Goal: Check status: Check status

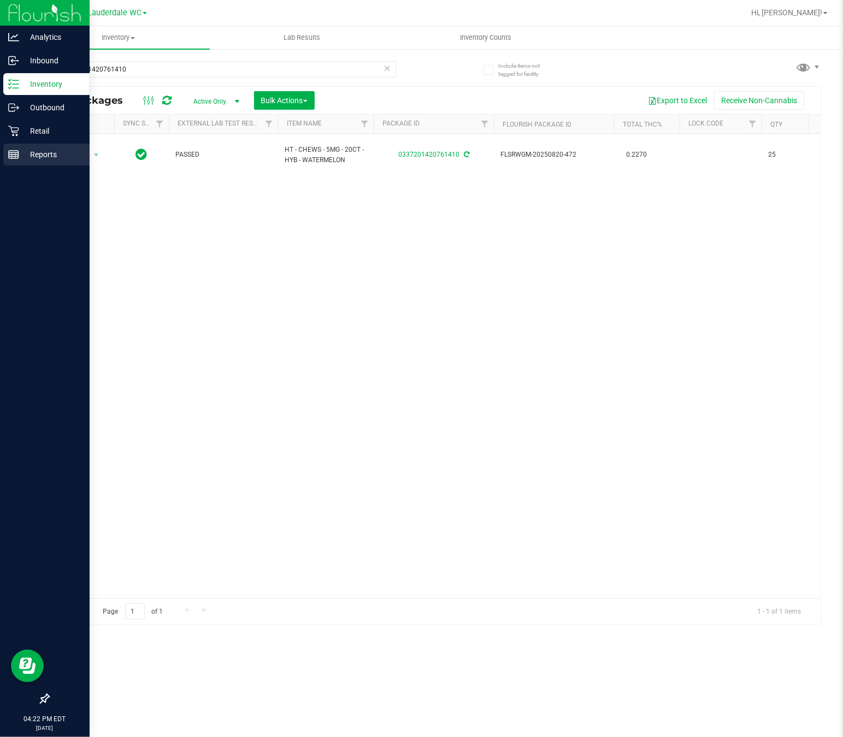
click at [13, 155] on line at bounding box center [14, 155] width 10 height 0
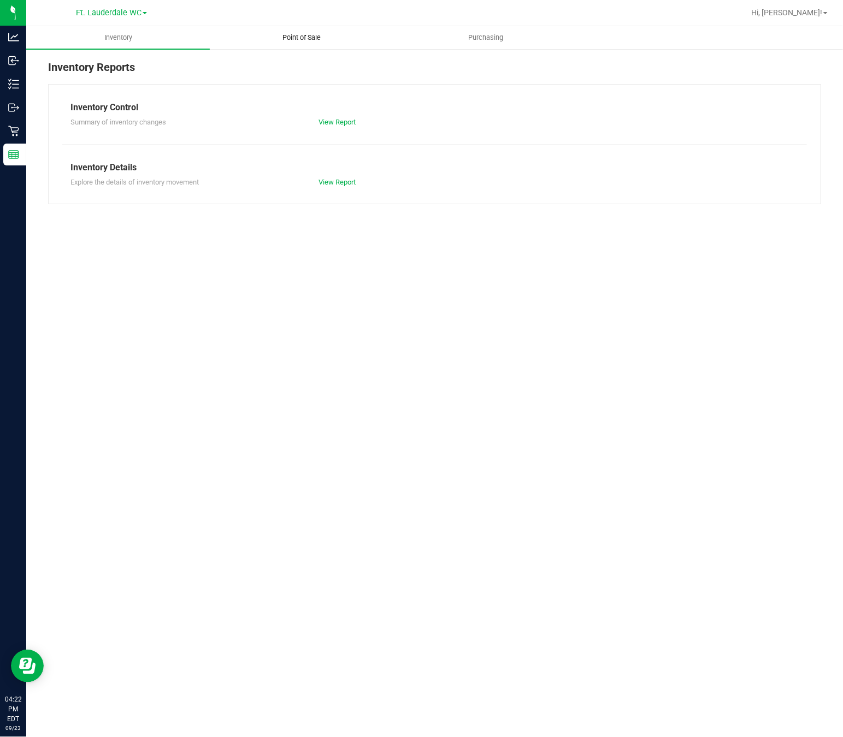
click at [318, 38] on span "Point of Sale" at bounding box center [302, 38] width 68 height 10
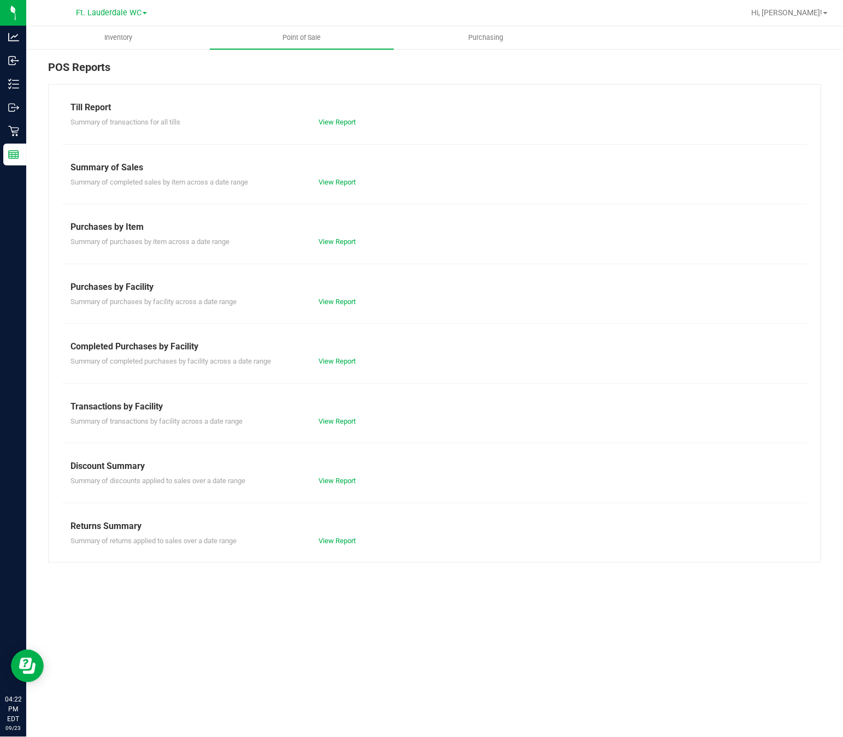
click at [340, 367] on div "View Report" at bounding box center [372, 361] width 124 height 11
click at [347, 358] on link "View Report" at bounding box center [336, 361] width 37 height 8
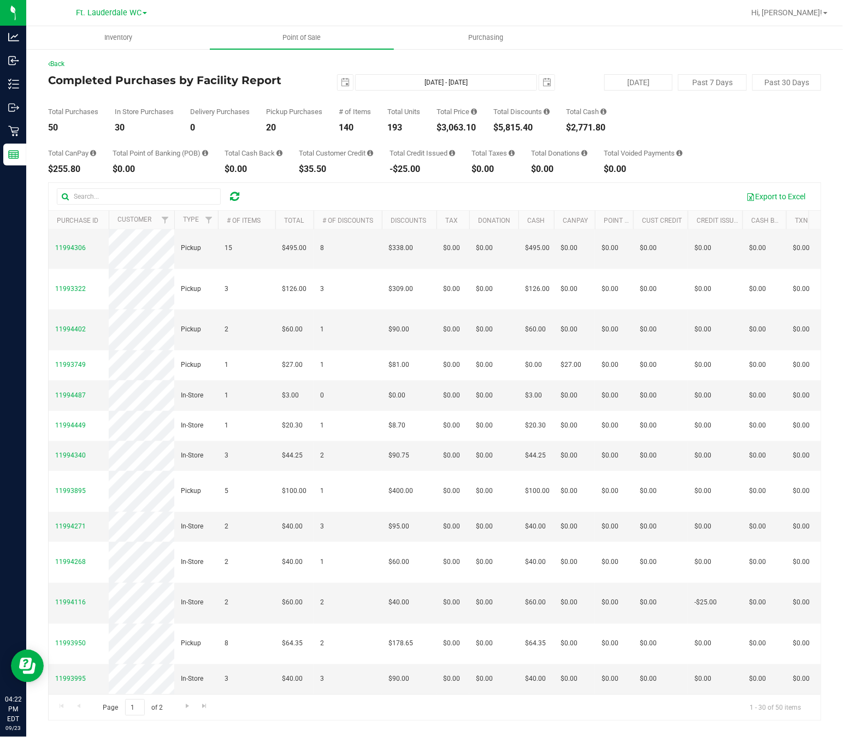
scroll to position [661, 0]
click at [181, 200] on input "text" at bounding box center [139, 196] width 164 height 16
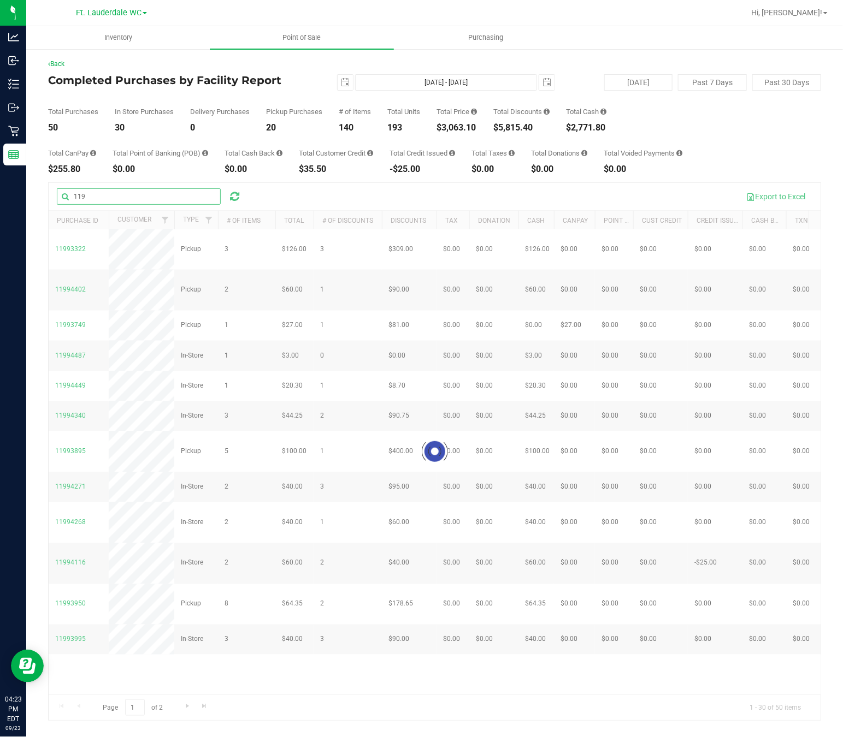
scroll to position [0, 0]
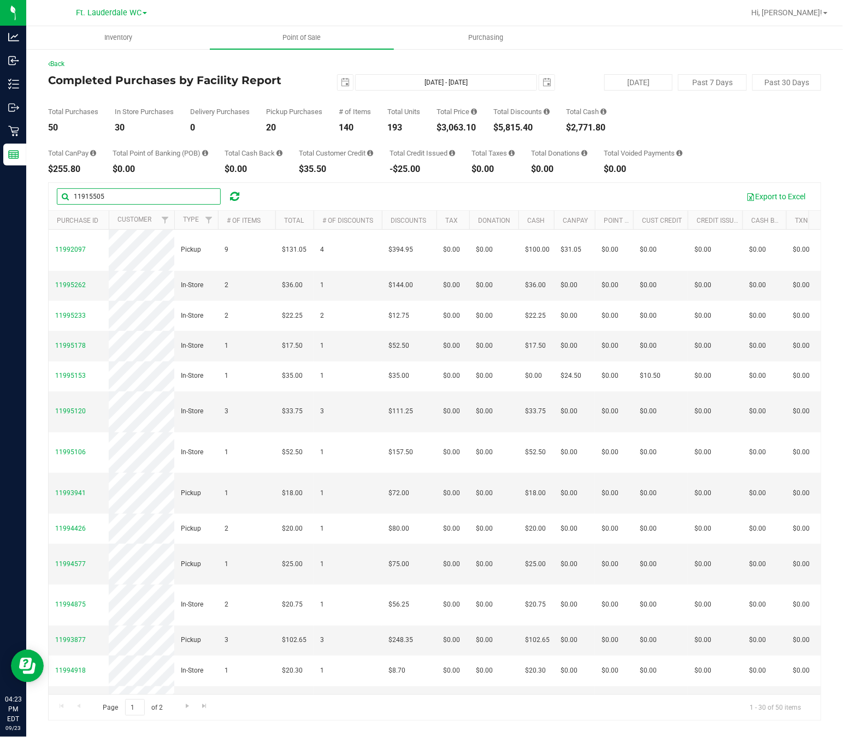
type input "11915505"
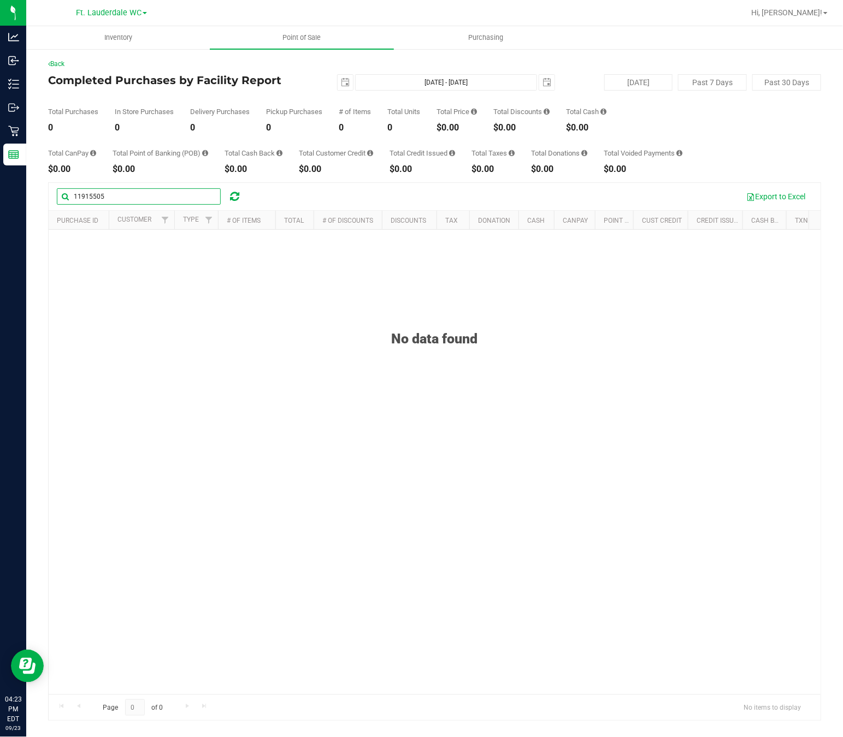
click at [152, 197] on input "11915505" at bounding box center [139, 196] width 164 height 16
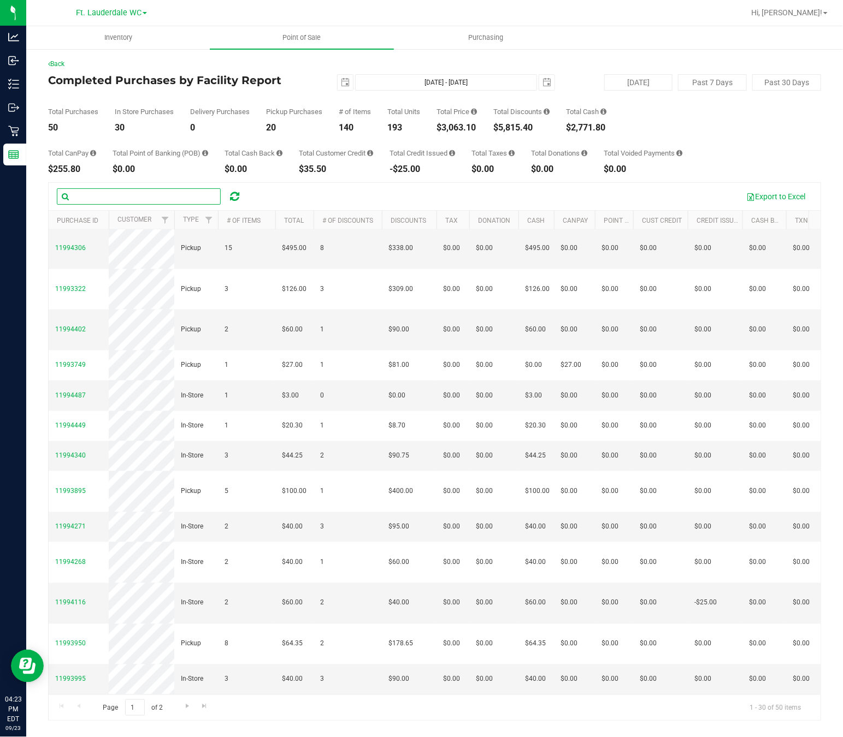
scroll to position [661, 0]
click at [191, 710] on span "Go to the next page" at bounding box center [187, 706] width 9 height 9
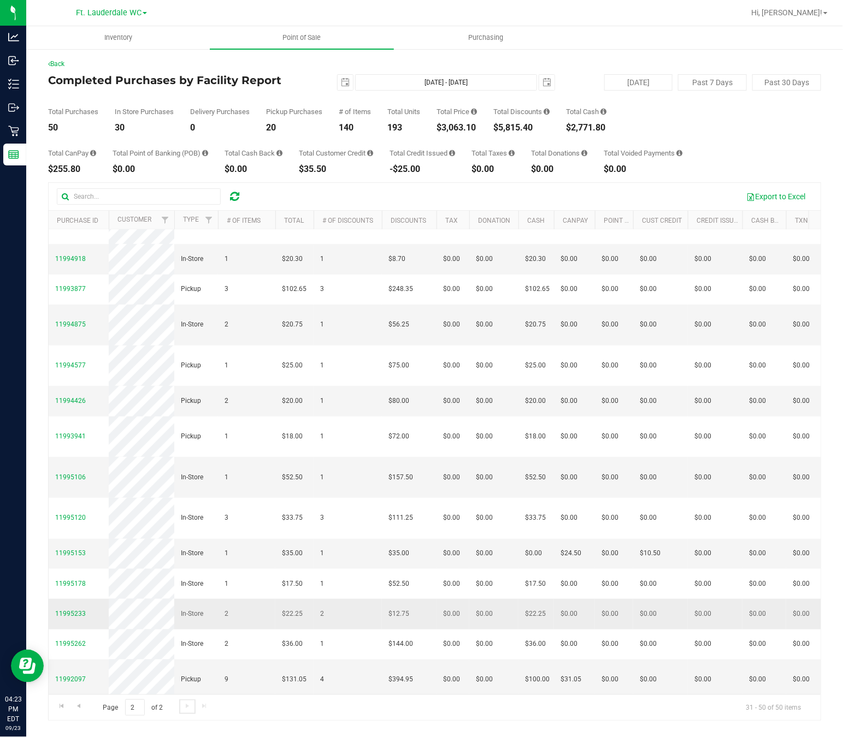
scroll to position [282, 0]
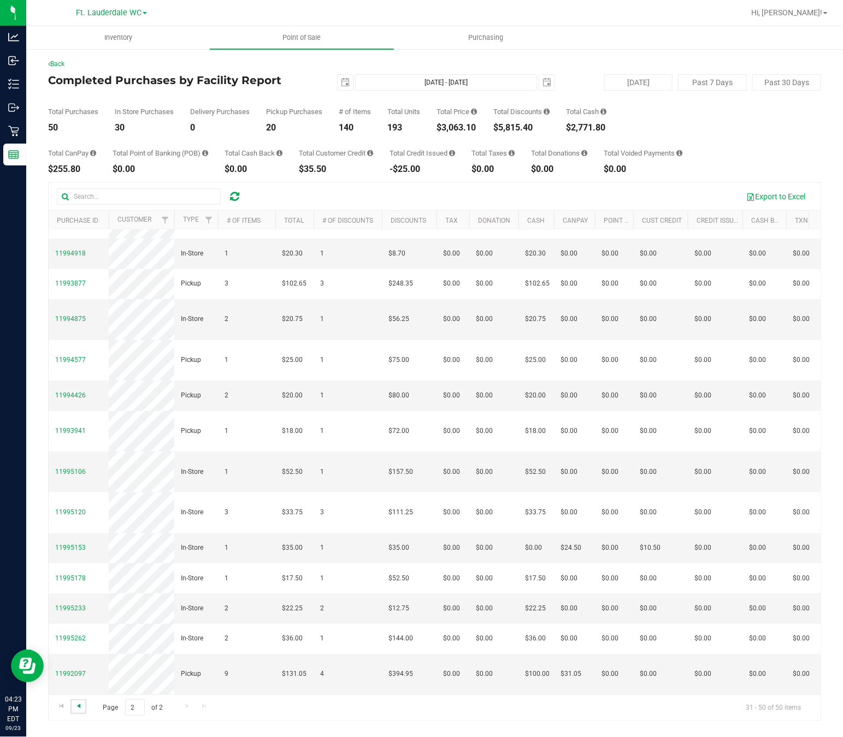
click at [82, 710] on span "Go to the previous page" at bounding box center [78, 706] width 9 height 9
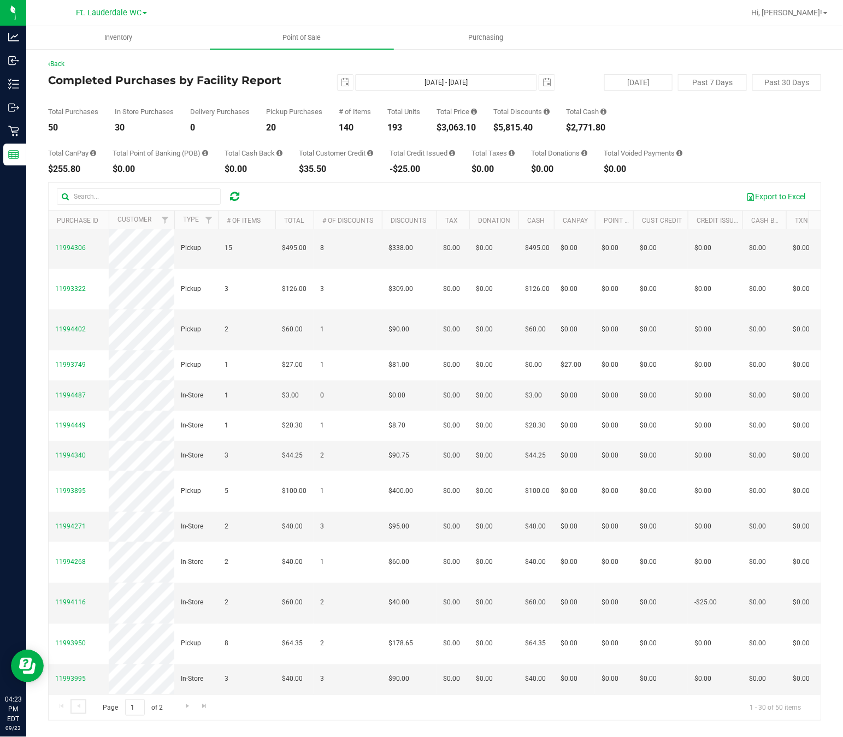
scroll to position [661, 0]
click at [74, 599] on span "11994116" at bounding box center [70, 603] width 31 height 8
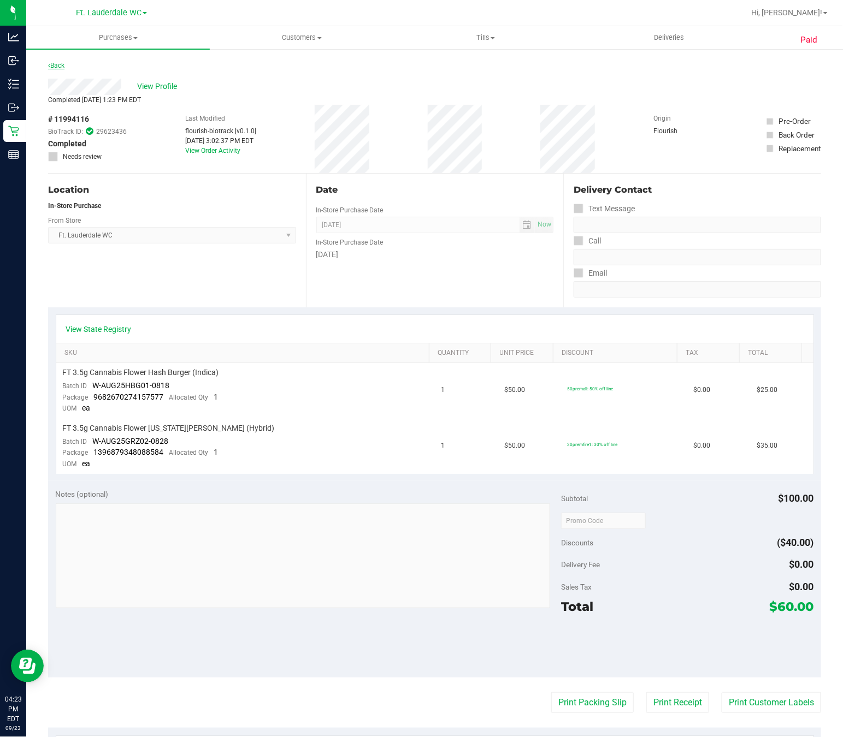
click at [64, 69] on link "Back" at bounding box center [56, 66] width 16 height 8
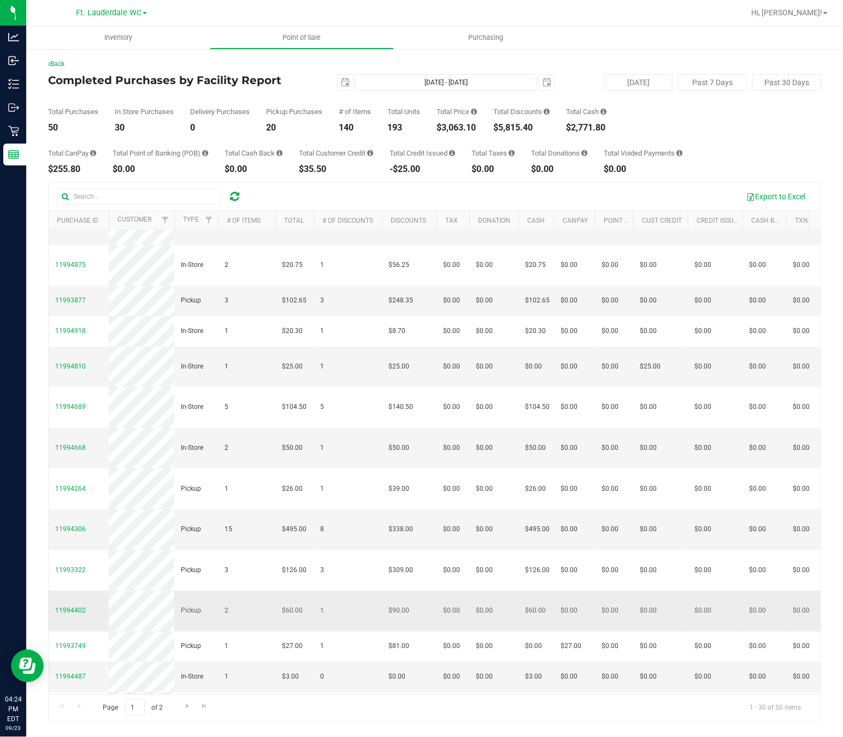
scroll to position [333, 0]
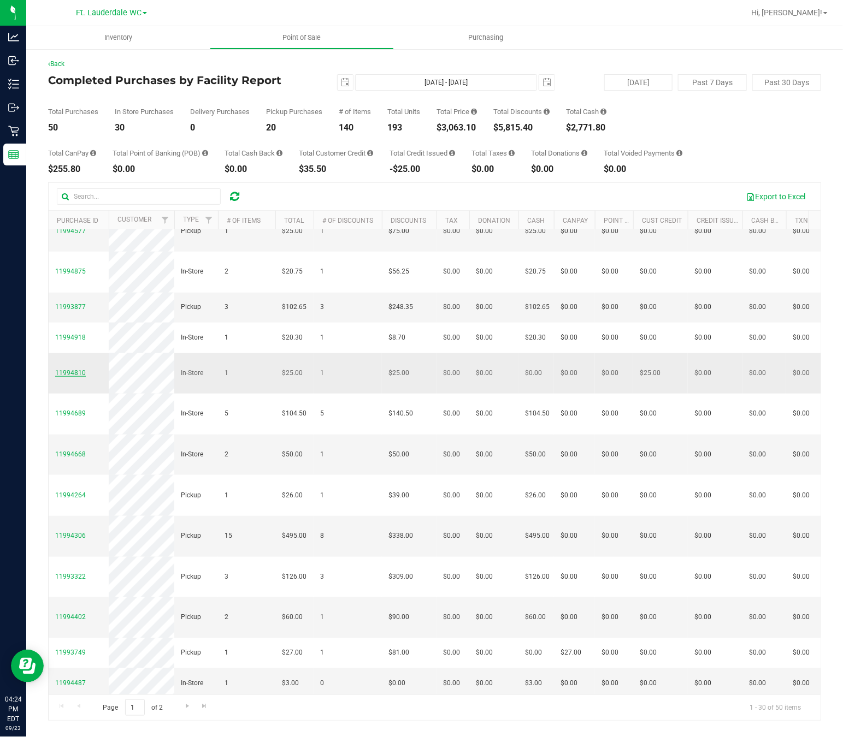
click at [64, 377] on span "11994810" at bounding box center [70, 373] width 31 height 8
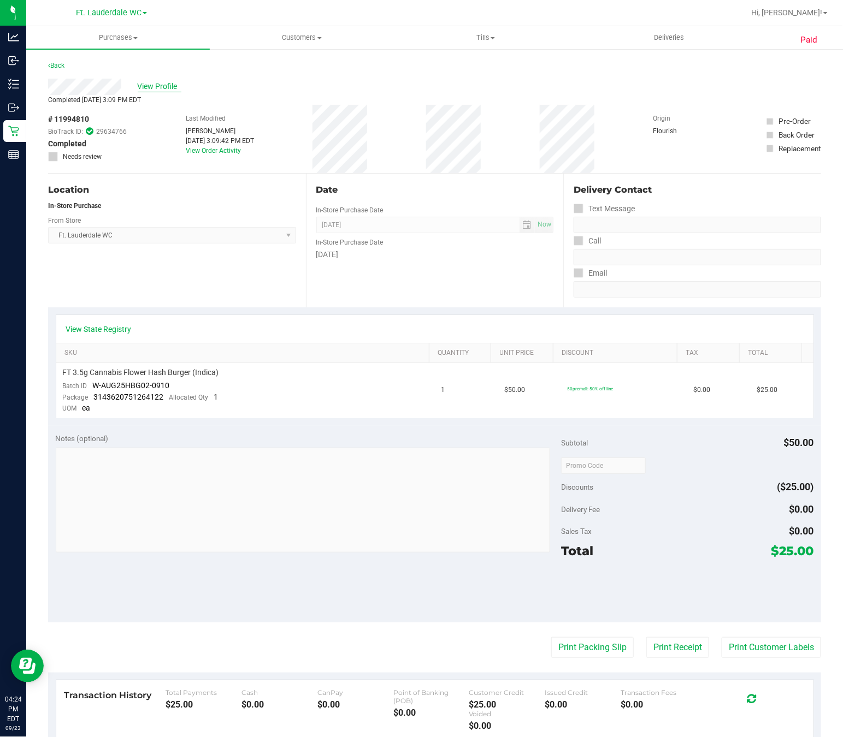
click at [167, 81] on span "View Profile" at bounding box center [160, 86] width 44 height 11
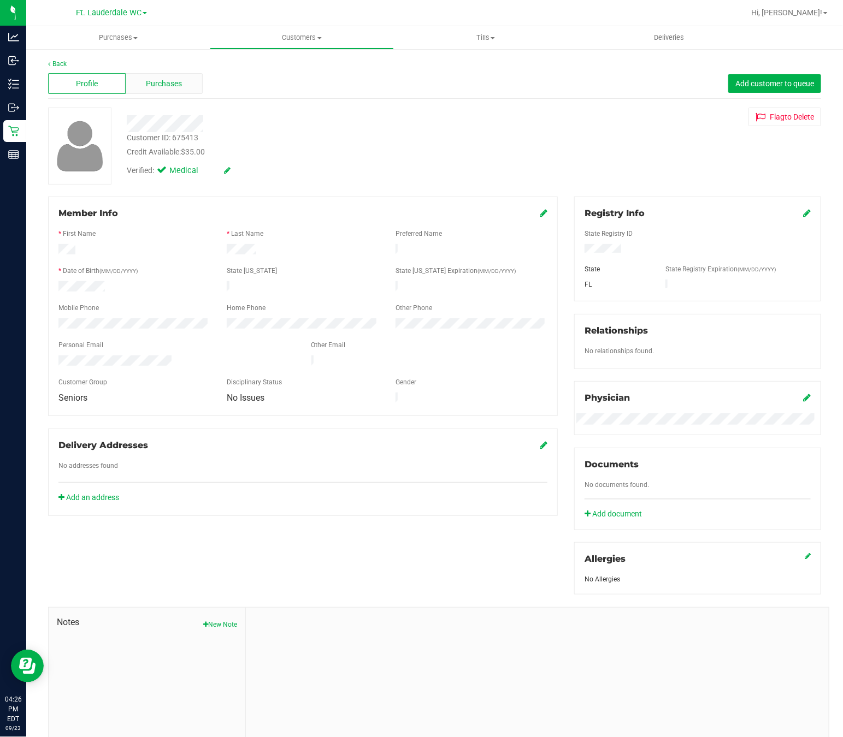
click at [164, 91] on div "Purchases" at bounding box center [165, 83] width 78 height 21
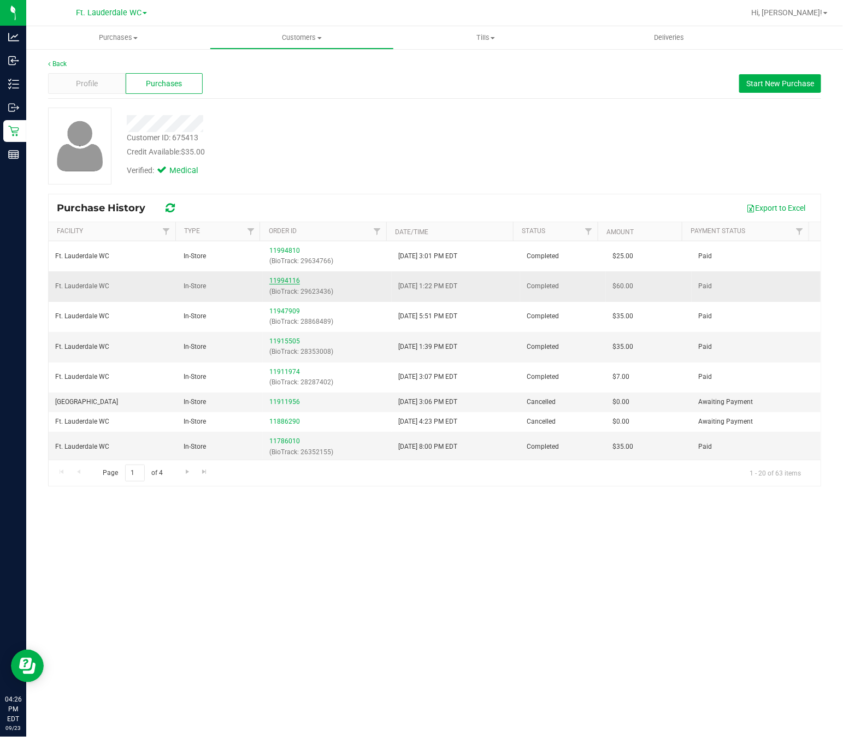
click at [285, 283] on link "11994116" at bounding box center [284, 281] width 31 height 8
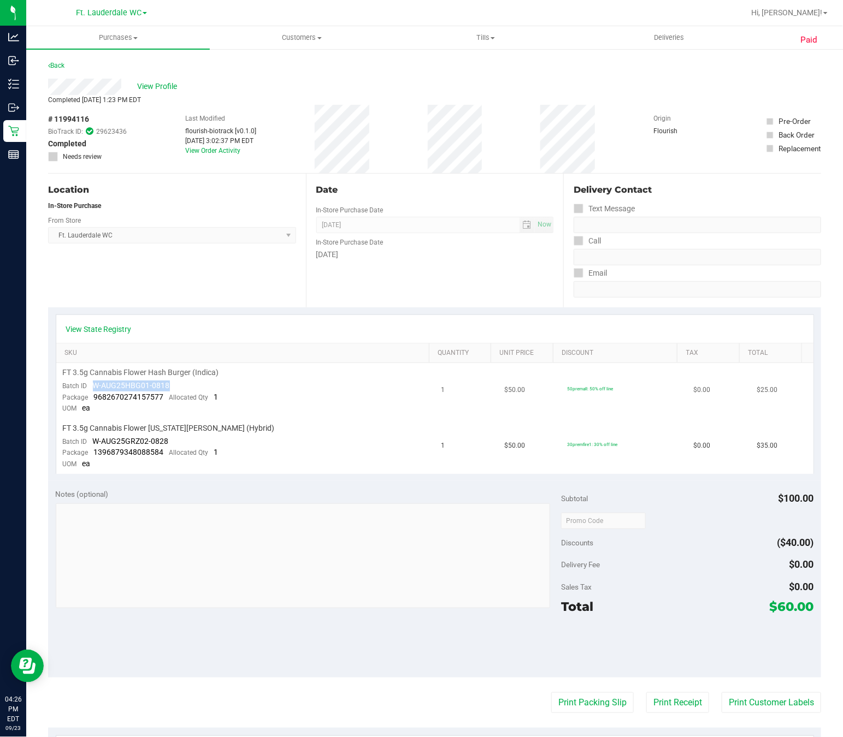
drag, startPoint x: 93, startPoint y: 385, endPoint x: 169, endPoint y: 385, distance: 75.4
click at [169, 385] on td "FT 3.5g Cannabis Flower Hash Burger (Indica) Batch ID W-AUG25HBG01-0818 Package…" at bounding box center [245, 391] width 378 height 56
copy span "W-AUG25HBG01-0818"
click at [257, 396] on td "FT 3.5g Cannabis Flower Hash Burger (Indica) Batch ID W-AUG25HBG01-0818 Package…" at bounding box center [245, 391] width 378 height 56
drag, startPoint x: 93, startPoint y: 439, endPoint x: 168, endPoint y: 439, distance: 74.3
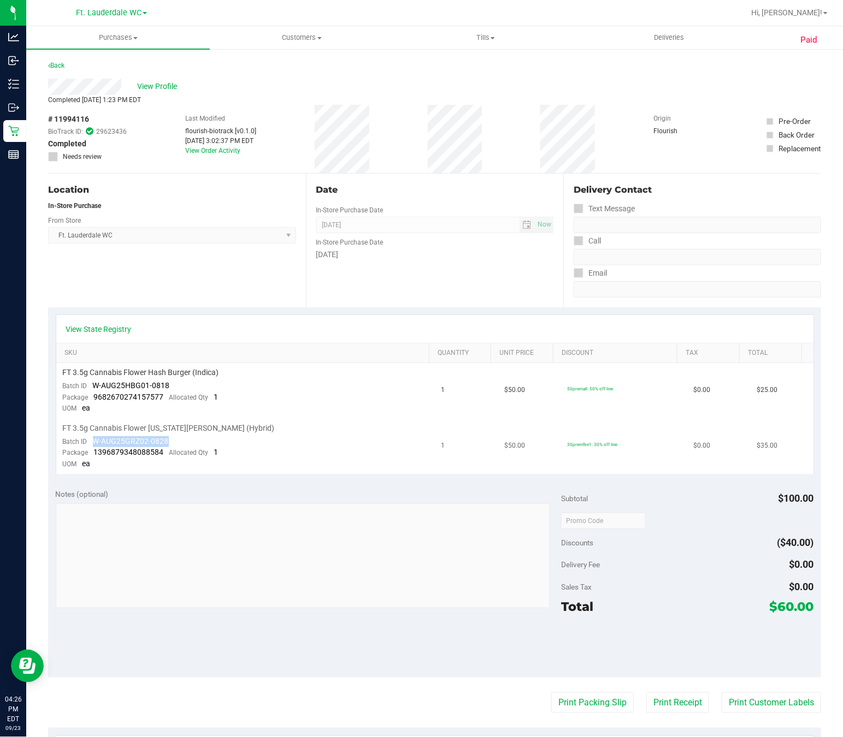
click at [168, 439] on td "FT 3.5g Cannabis Flower [US_STATE][PERSON_NAME] (Hybrid) Batch ID W-AUG25GRZ02-…" at bounding box center [245, 446] width 378 height 55
copy span "W-AUG25GRZ02-0828"
click at [56, 63] on link "Back" at bounding box center [56, 66] width 16 height 8
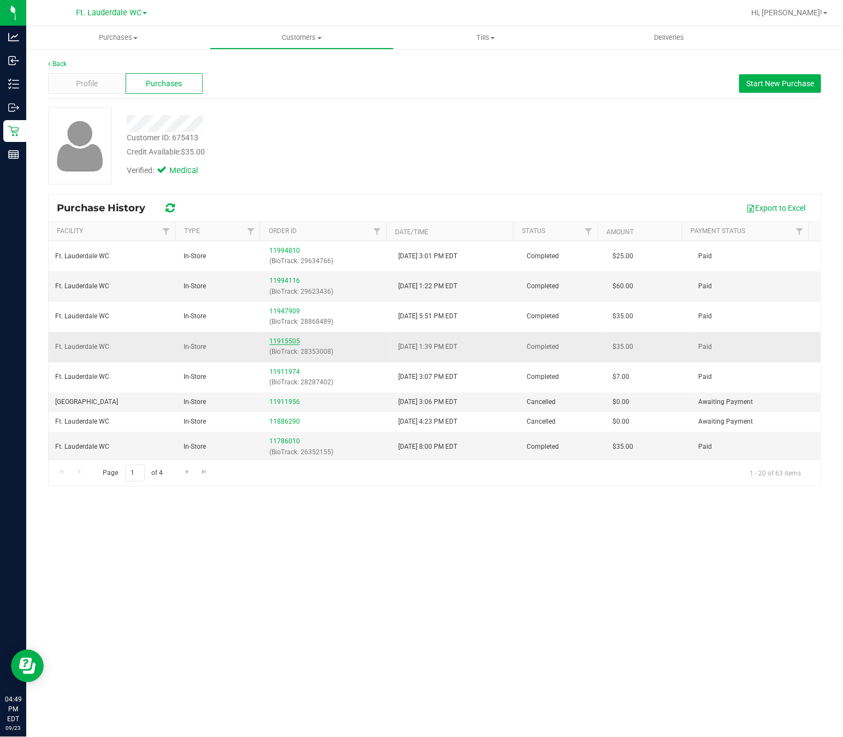
click at [295, 345] on link "11915505" at bounding box center [284, 341] width 31 height 8
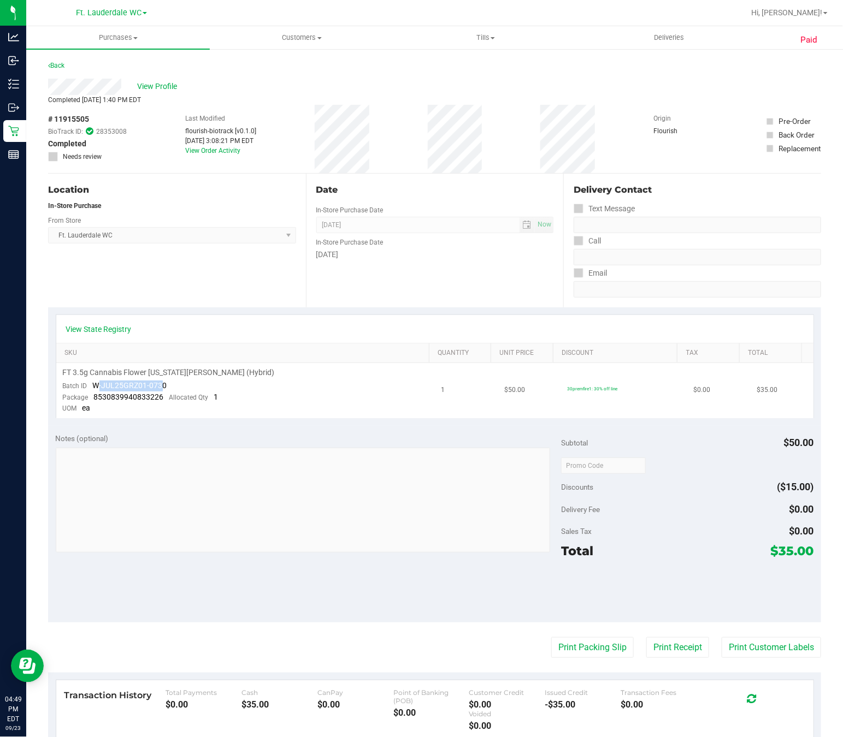
drag, startPoint x: 163, startPoint y: 386, endPoint x: 97, endPoint y: 387, distance: 66.1
click at [97, 387] on span "W-JUL25GRZ01-0730" at bounding box center [130, 385] width 74 height 9
click at [99, 387] on span "W-JUL25GRZ01-0730" at bounding box center [130, 385] width 74 height 9
drag, startPoint x: 93, startPoint y: 386, endPoint x: 166, endPoint y: 382, distance: 72.7
click at [166, 382] on td "FT 3.5g Cannabis Flower [US_STATE][PERSON_NAME] (Hybrid) Batch ID W-JUL25GRZ01-…" at bounding box center [245, 390] width 378 height 55
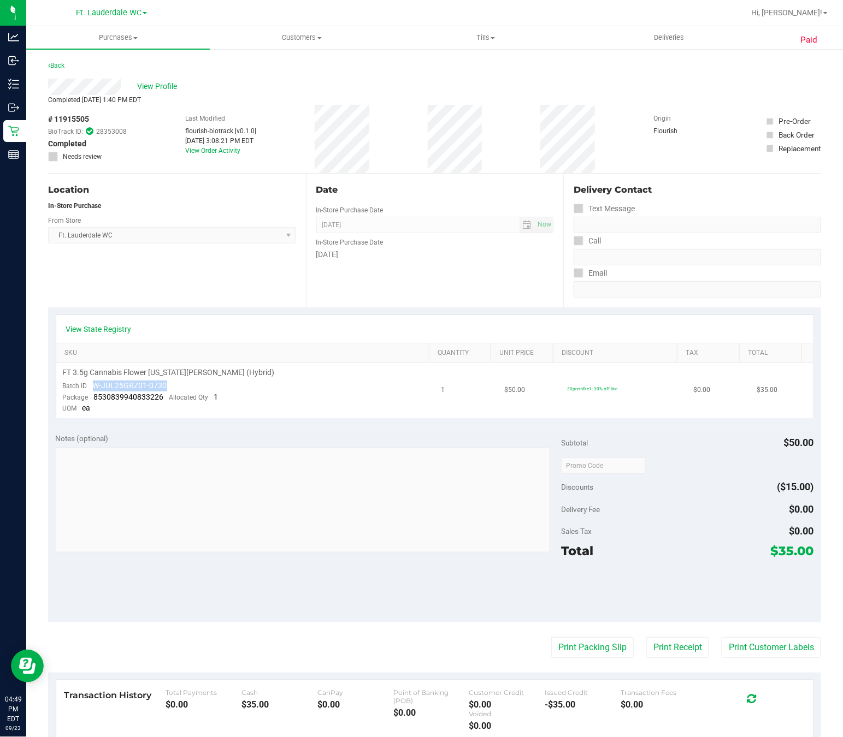
copy span "W-JUL25GRZ01-0730"
click at [144, 86] on span "View Profile" at bounding box center [160, 86] width 44 height 11
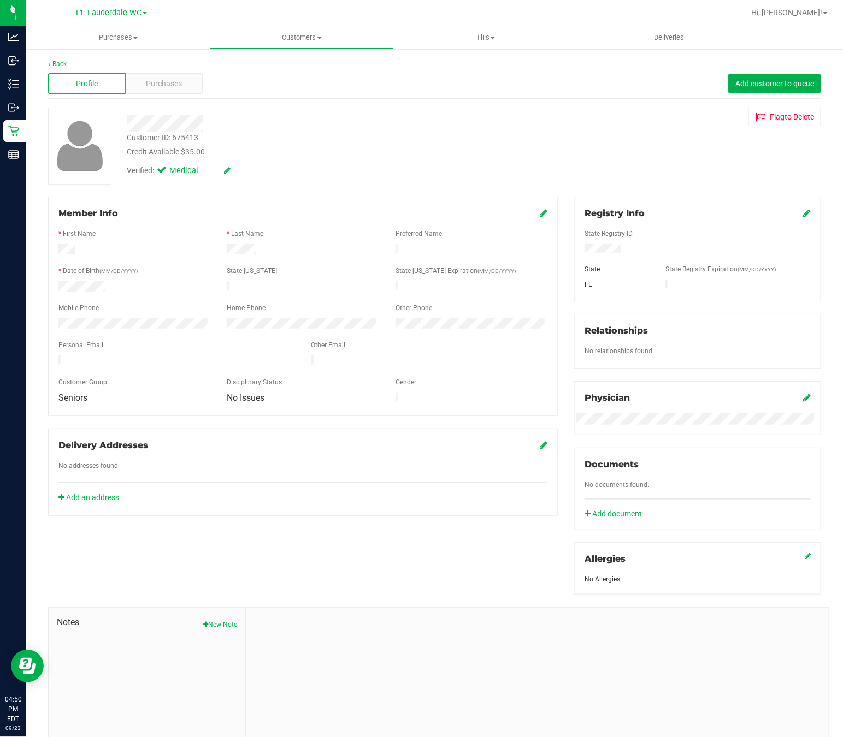
click at [182, 136] on div "Customer ID: 675413" at bounding box center [163, 137] width 72 height 11
copy div "675413"
click at [57, 62] on link "Back" at bounding box center [57, 64] width 19 height 8
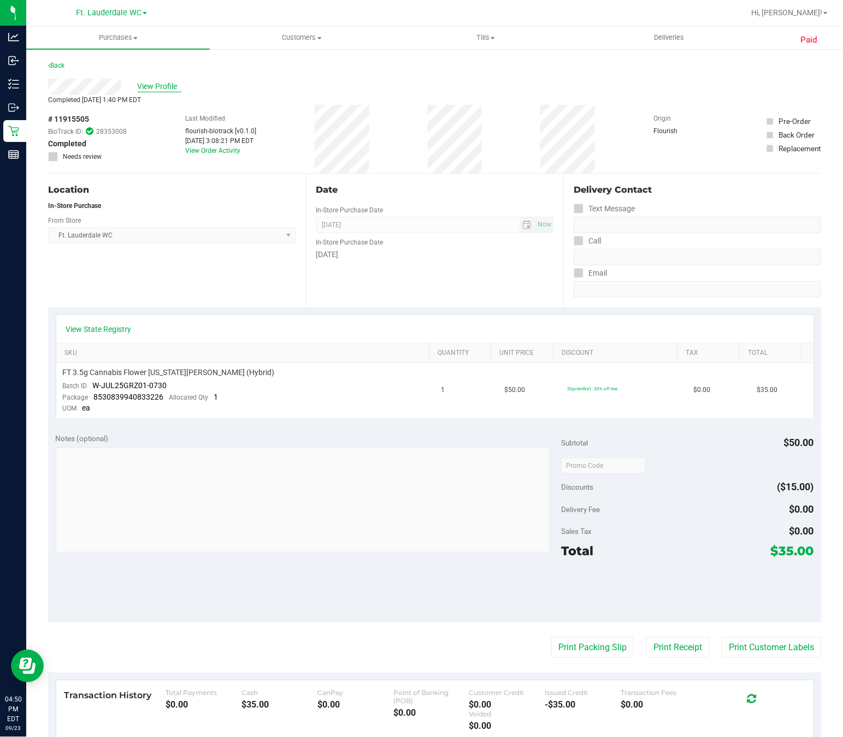
click at [159, 87] on span "View Profile" at bounding box center [160, 86] width 44 height 11
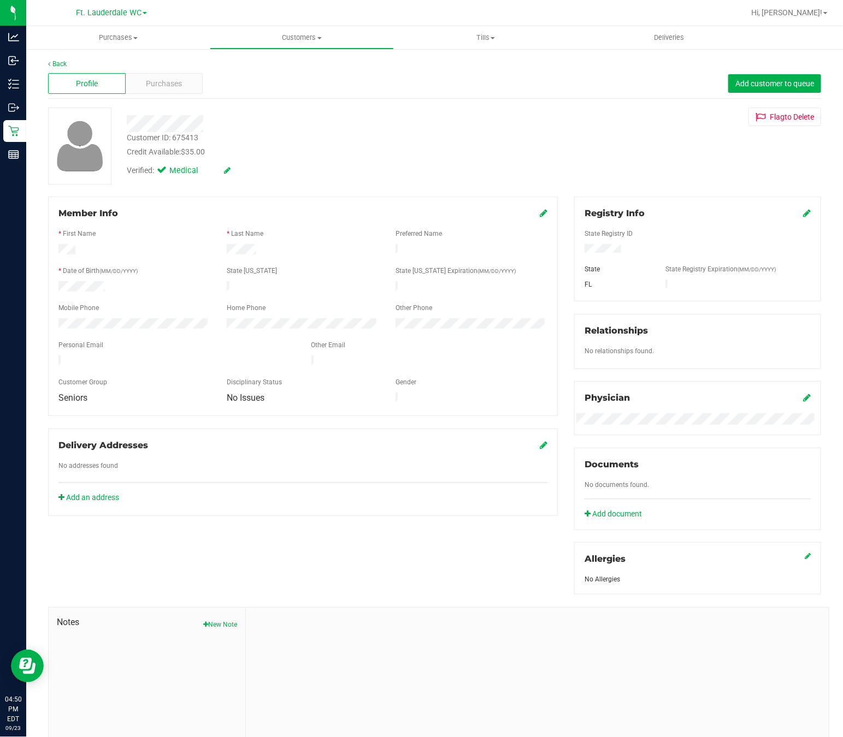
click at [159, 87] on span "Purchases" at bounding box center [164, 83] width 36 height 11
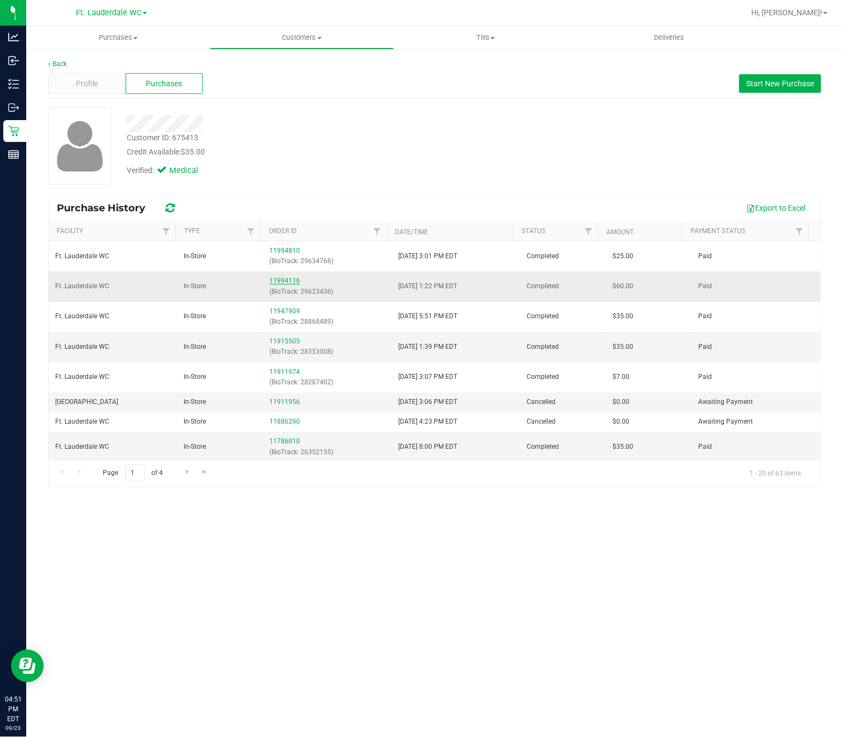
click at [274, 283] on link "11994116" at bounding box center [284, 281] width 31 height 8
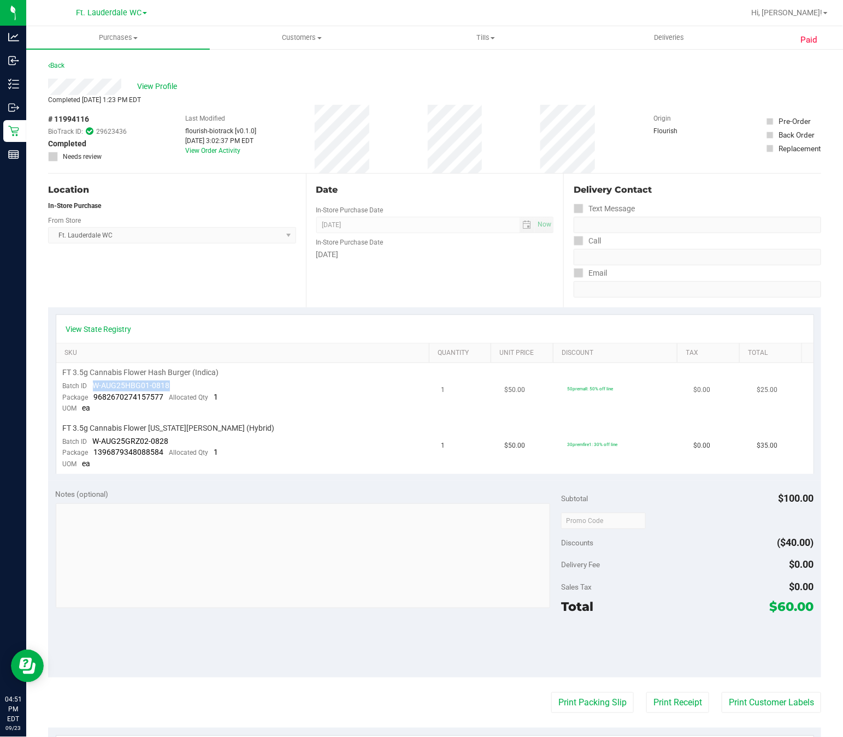
drag, startPoint x: 95, startPoint y: 386, endPoint x: 169, endPoint y: 384, distance: 73.7
click at [169, 384] on td "FT 3.5g Cannabis Flower Hash Burger (Indica) Batch ID W-AUG25HBG01-0818 Package…" at bounding box center [245, 391] width 378 height 56
copy span "W-AUG25HBG01-0818"
click at [164, 82] on span "View Profile" at bounding box center [160, 86] width 44 height 11
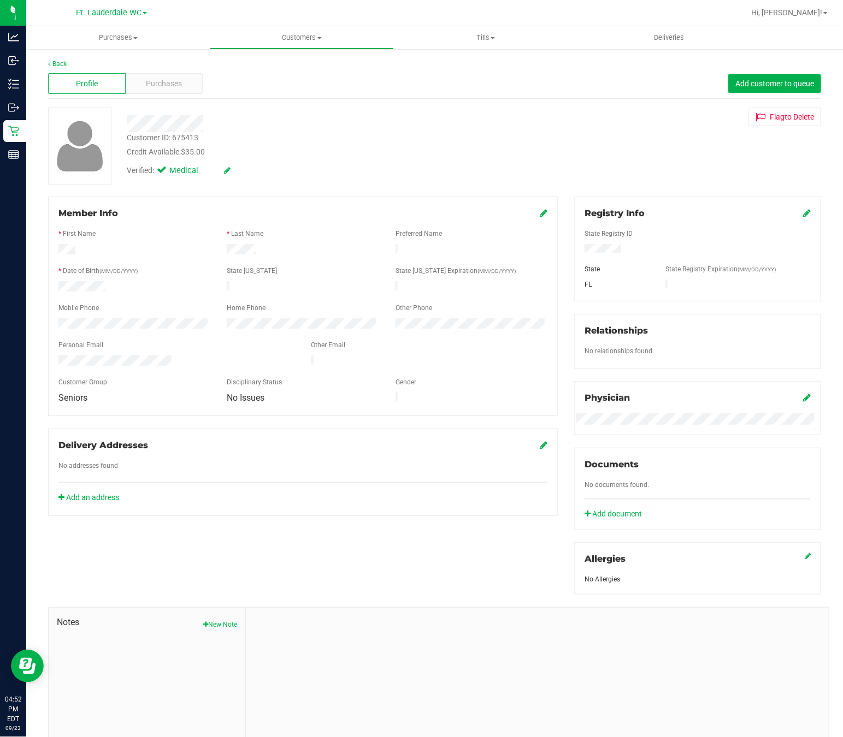
click at [180, 138] on div "Customer ID: 675413" at bounding box center [163, 137] width 72 height 11
copy div "675413"
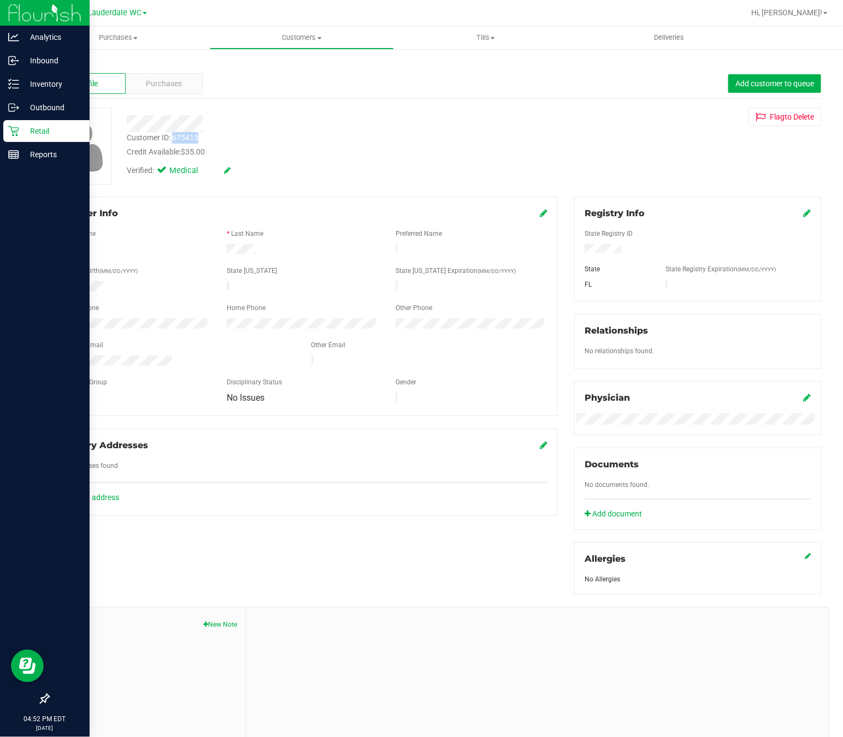
click at [11, 129] on icon at bounding box center [13, 131] width 10 height 10
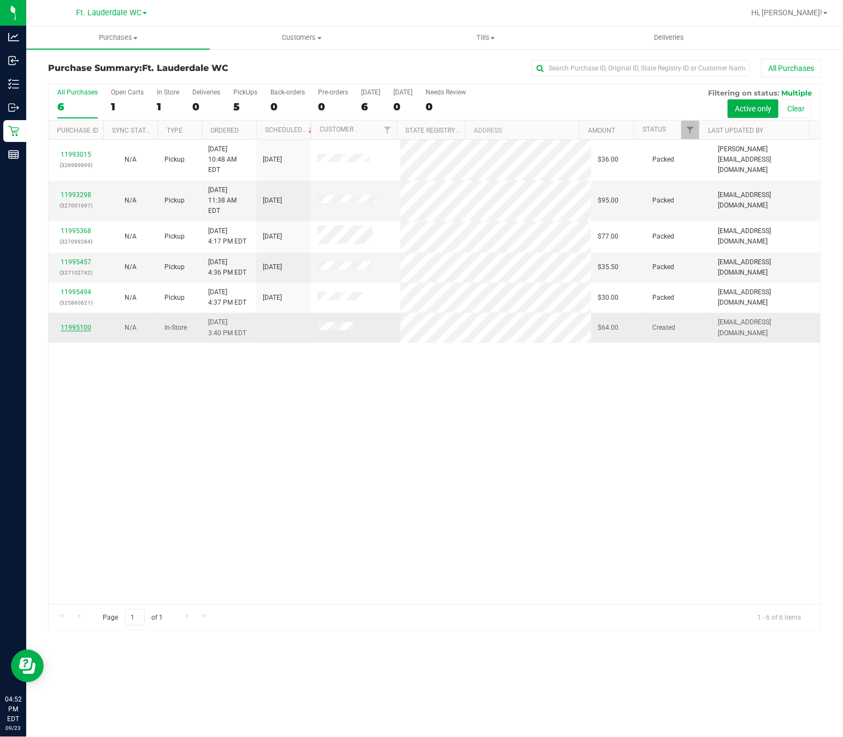
click at [84, 324] on link "11995100" at bounding box center [76, 328] width 31 height 8
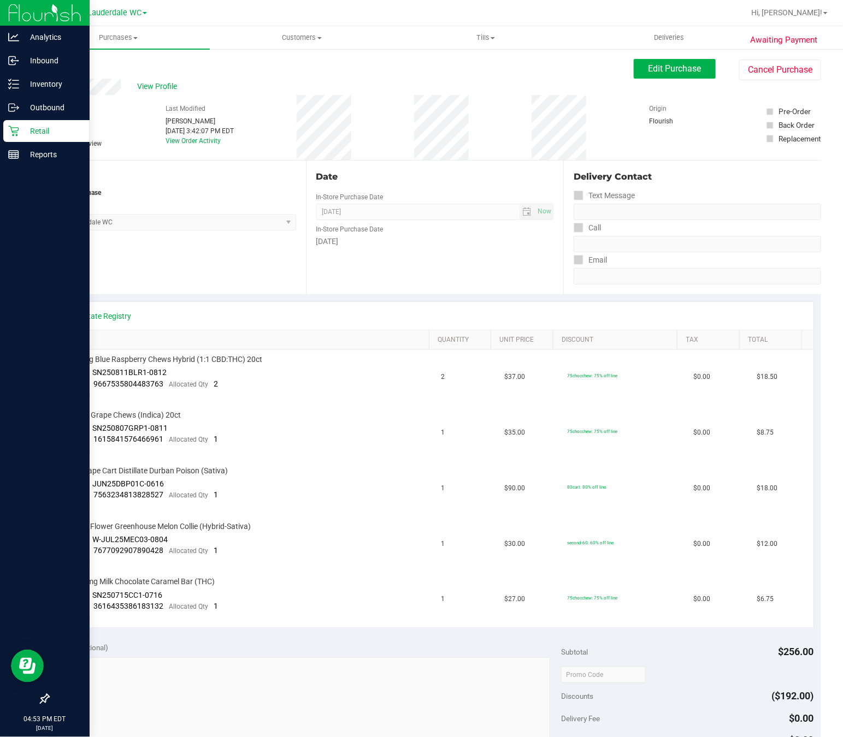
click at [20, 126] on p "Retail" at bounding box center [52, 130] width 66 height 13
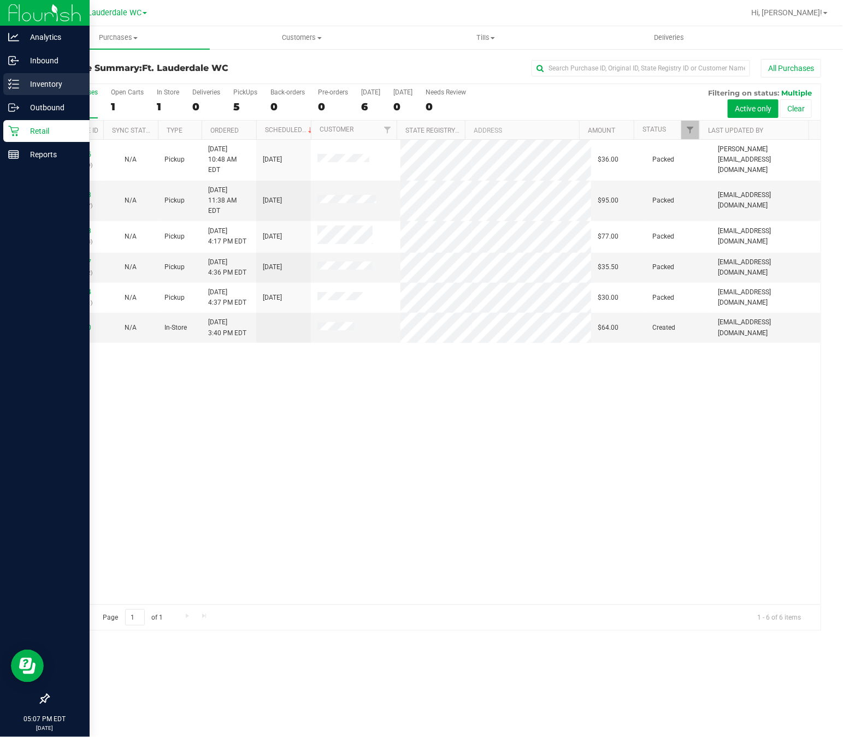
click at [18, 84] on icon at bounding box center [13, 84] width 11 height 11
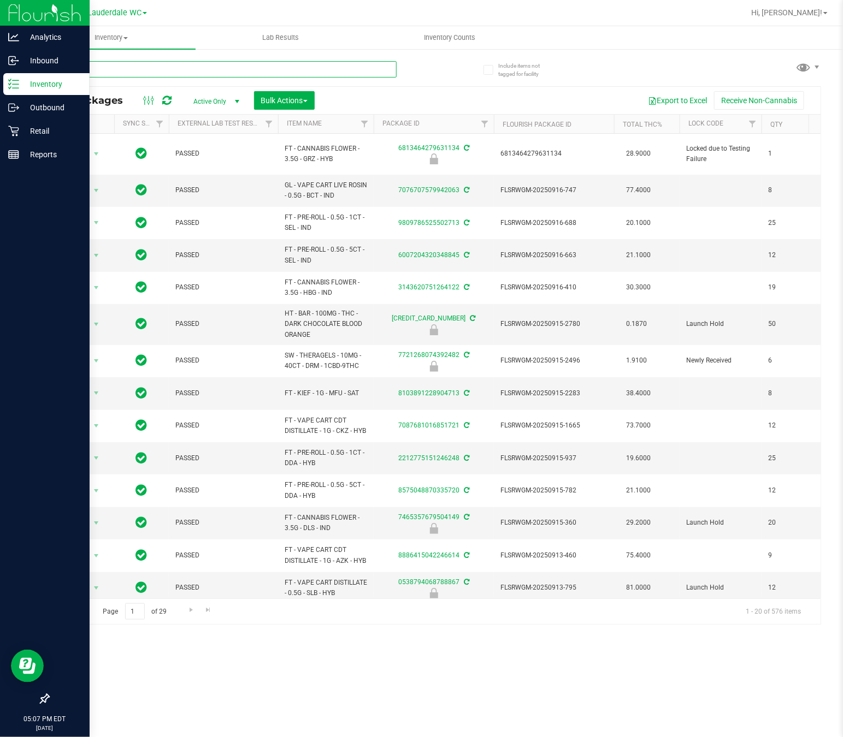
click at [152, 66] on input "text" at bounding box center [222, 69] width 348 height 16
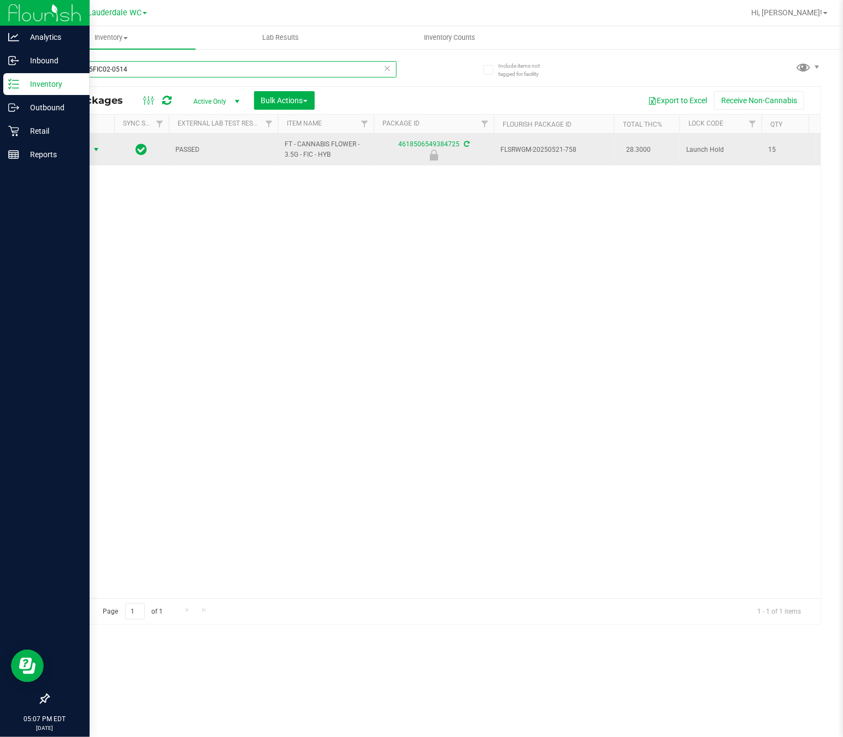
type input "W-APR25FIC02-0514"
click at [84, 152] on span "Action" at bounding box center [74, 149] width 29 height 15
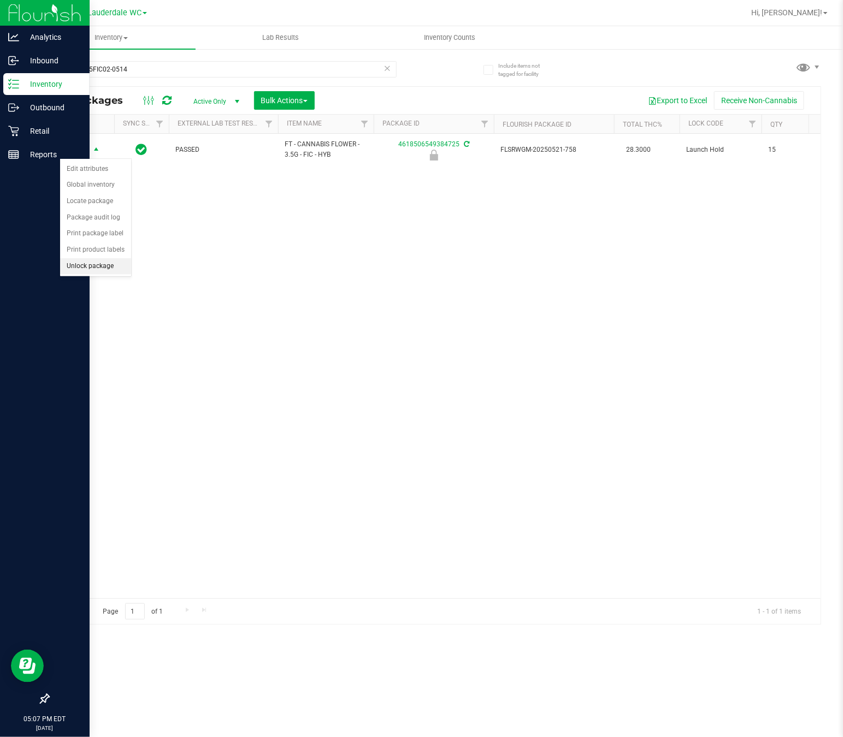
click at [90, 275] on li "Unlock package" at bounding box center [95, 266] width 71 height 16
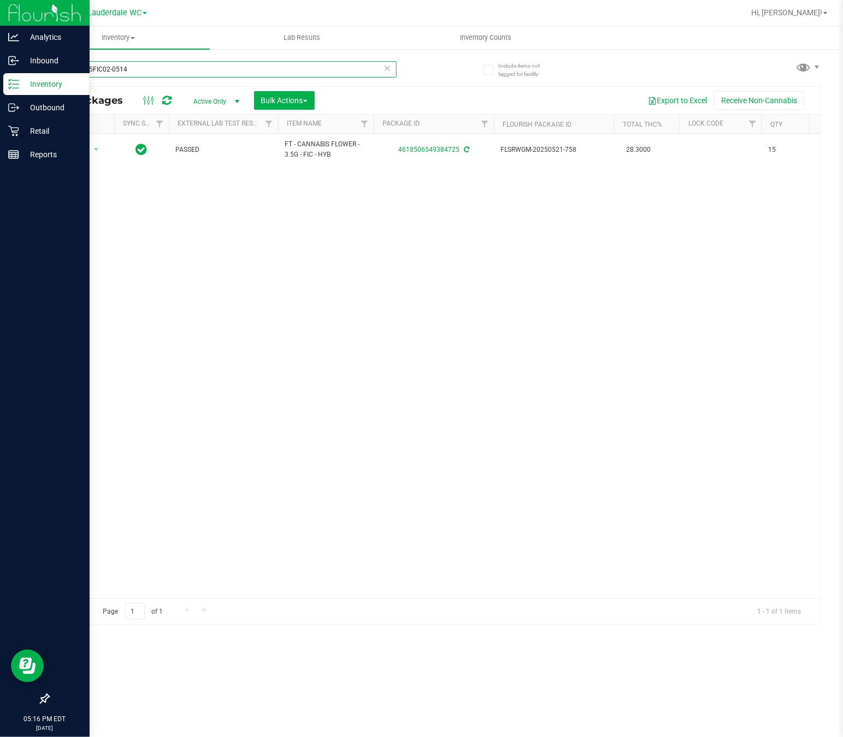
click at [200, 74] on input "W-APR25FIC02-0514" at bounding box center [222, 69] width 348 height 16
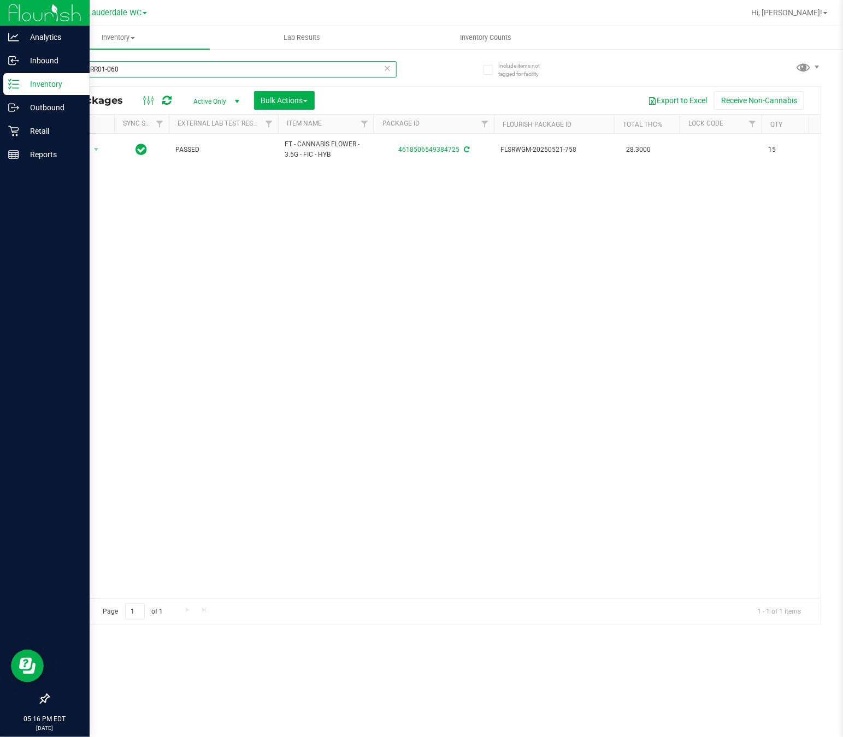
type input "JUN25ARR01-0609"
